Goal: Task Accomplishment & Management: Use online tool/utility

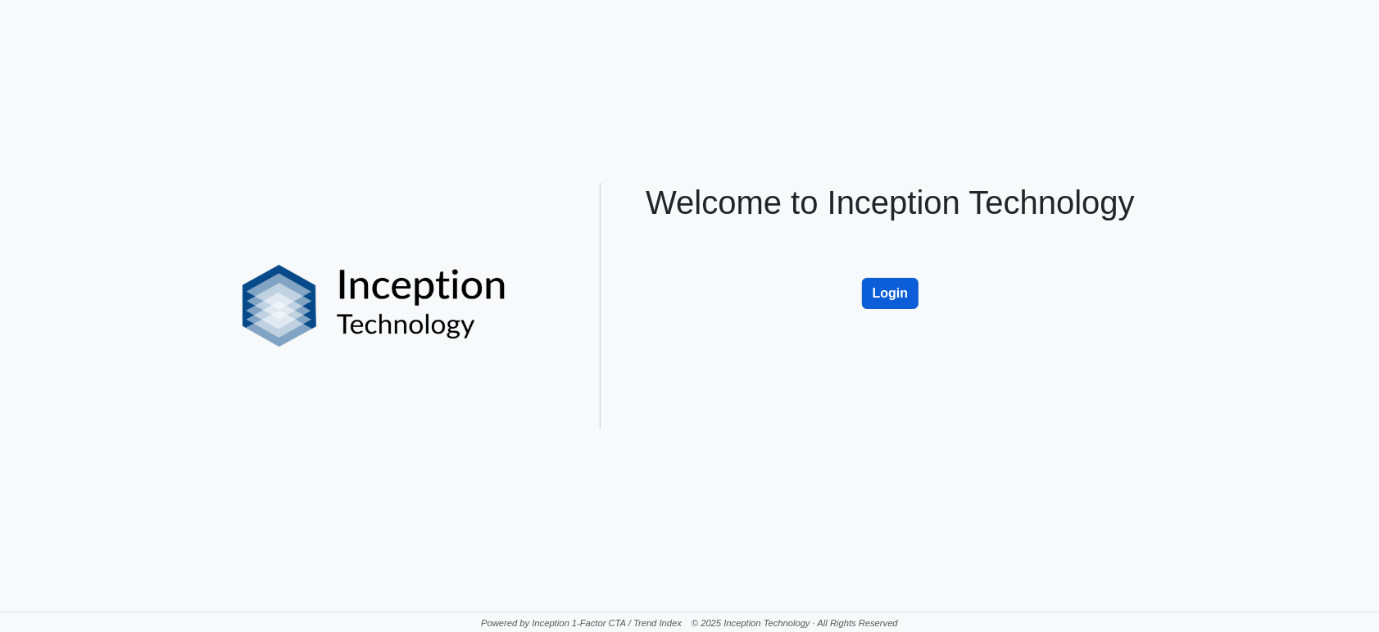
click at [907, 290] on button "Login" at bounding box center [890, 293] width 57 height 31
